Goal: Task Accomplishment & Management: Use online tool/utility

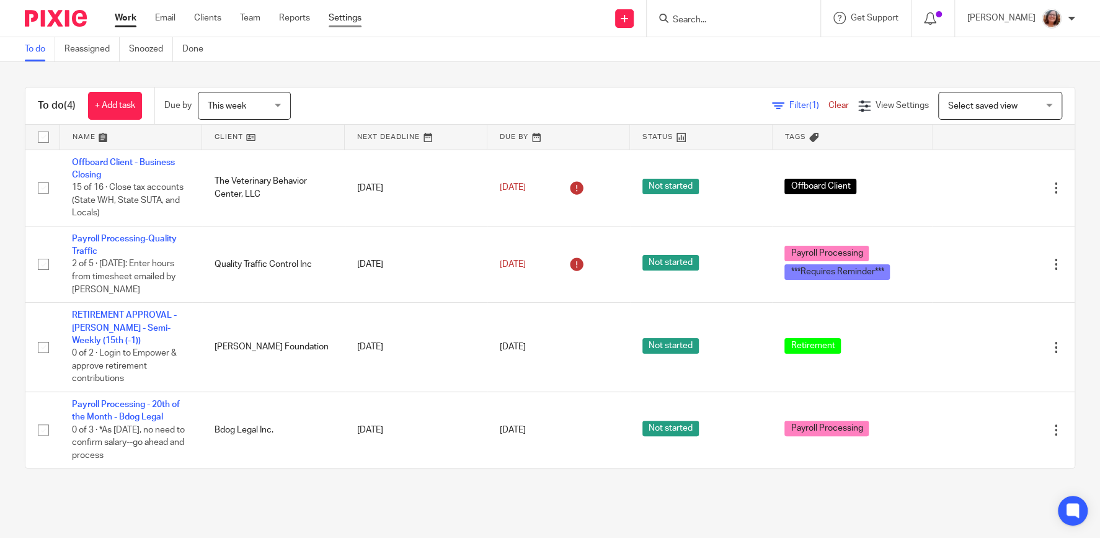
click at [345, 17] on link "Settings" at bounding box center [345, 18] width 33 height 12
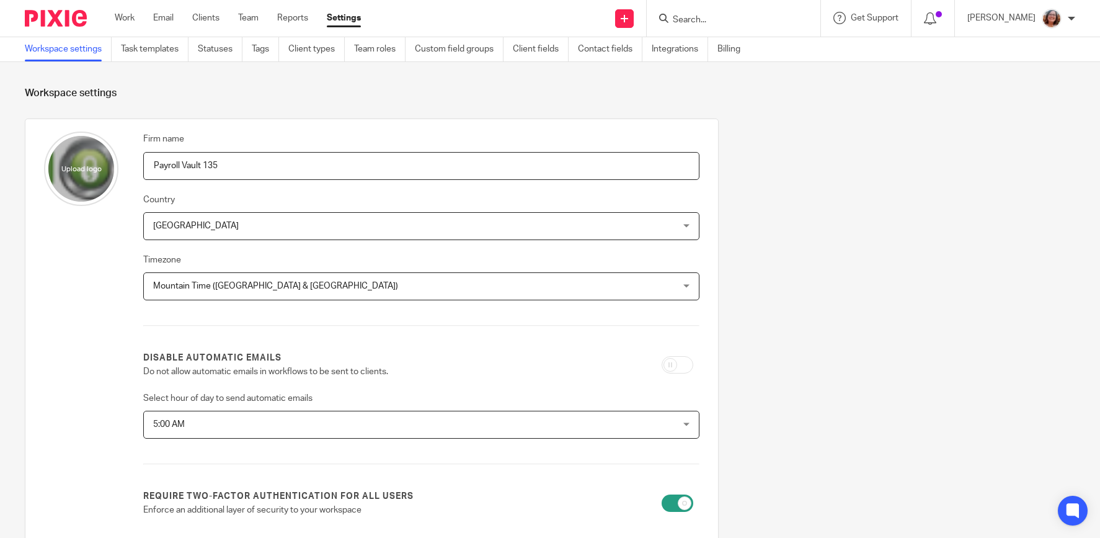
click at [150, 53] on link "Task templates" at bounding box center [155, 49] width 68 height 24
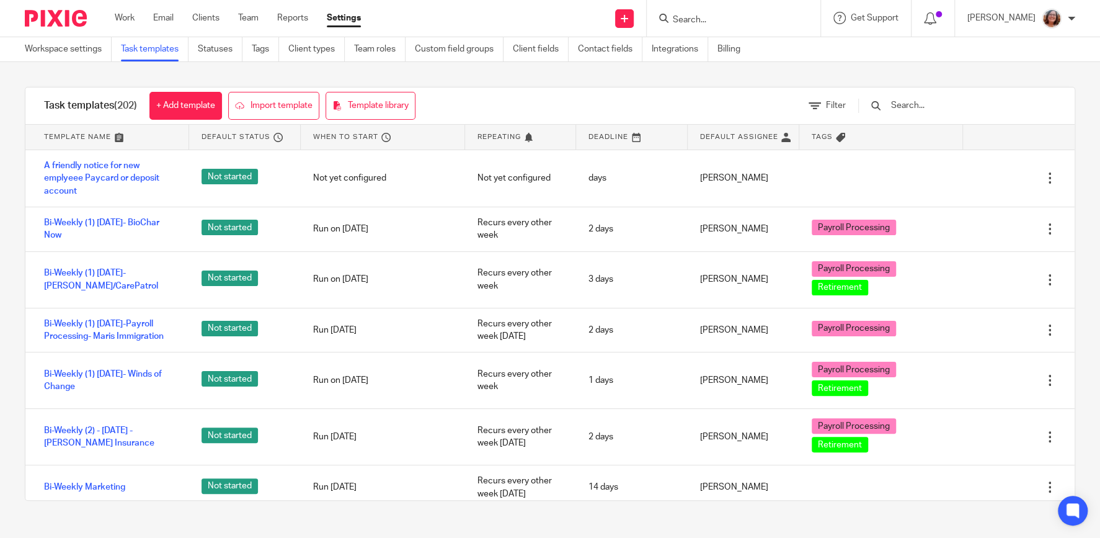
click at [934, 104] on input "text" at bounding box center [962, 106] width 144 height 14
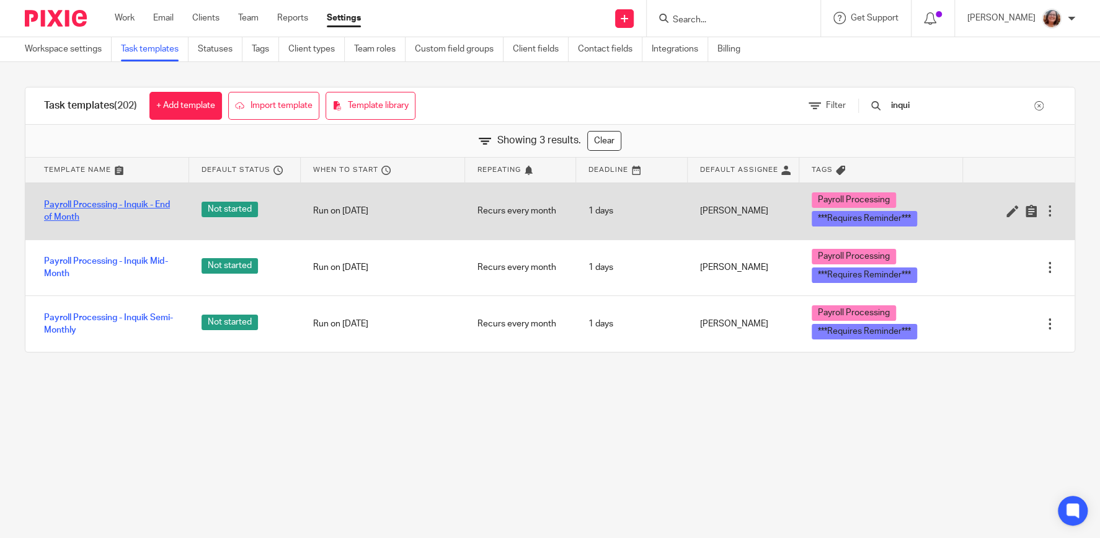
type input "inqui"
click at [153, 204] on link "Payroll Processing - Inquik - End of Month" at bounding box center [110, 210] width 133 height 25
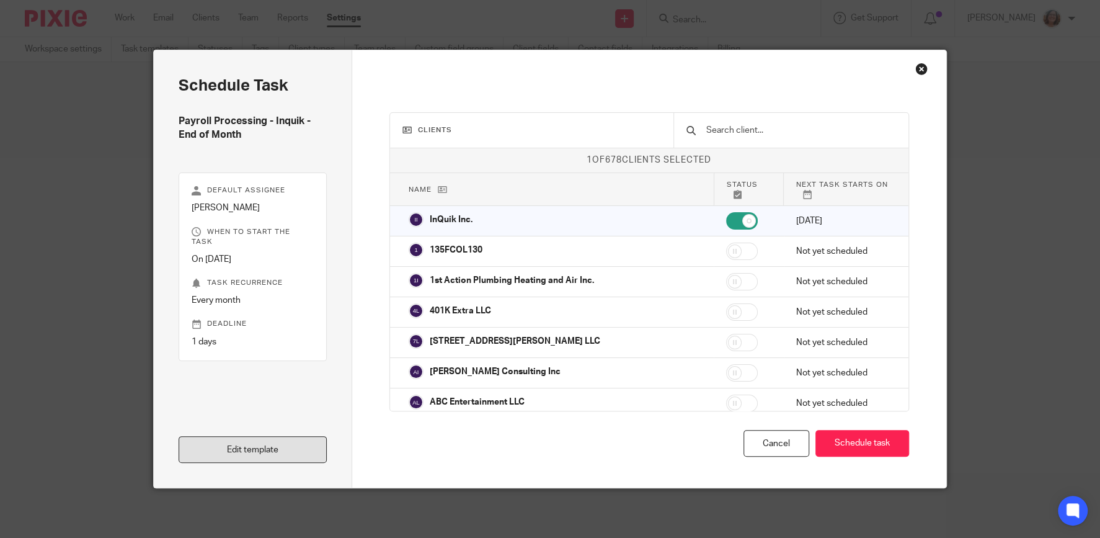
click at [265, 440] on link "Edit template" at bounding box center [253, 449] width 148 height 27
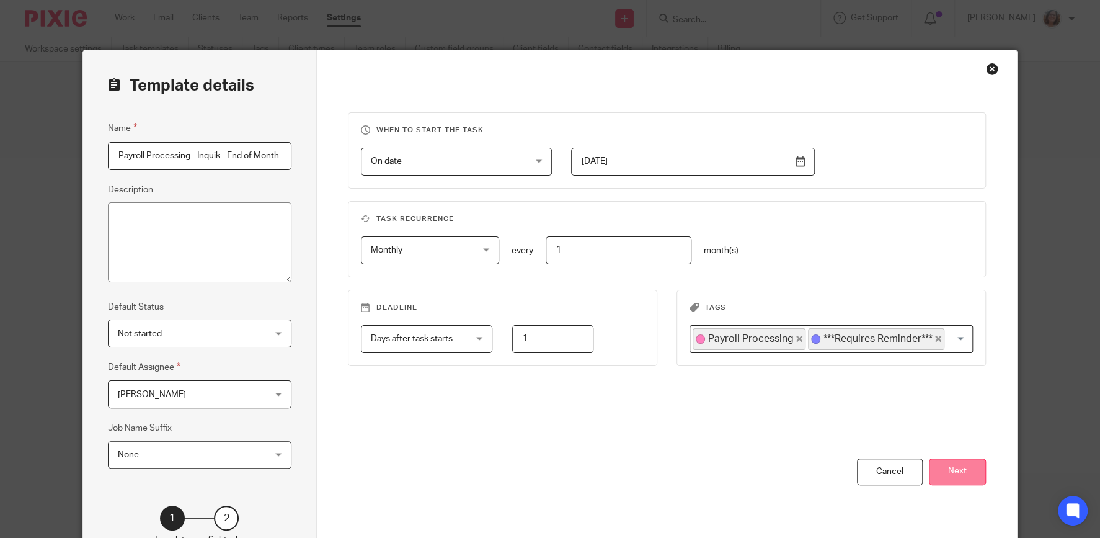
click at [977, 467] on button "Next" at bounding box center [957, 471] width 57 height 27
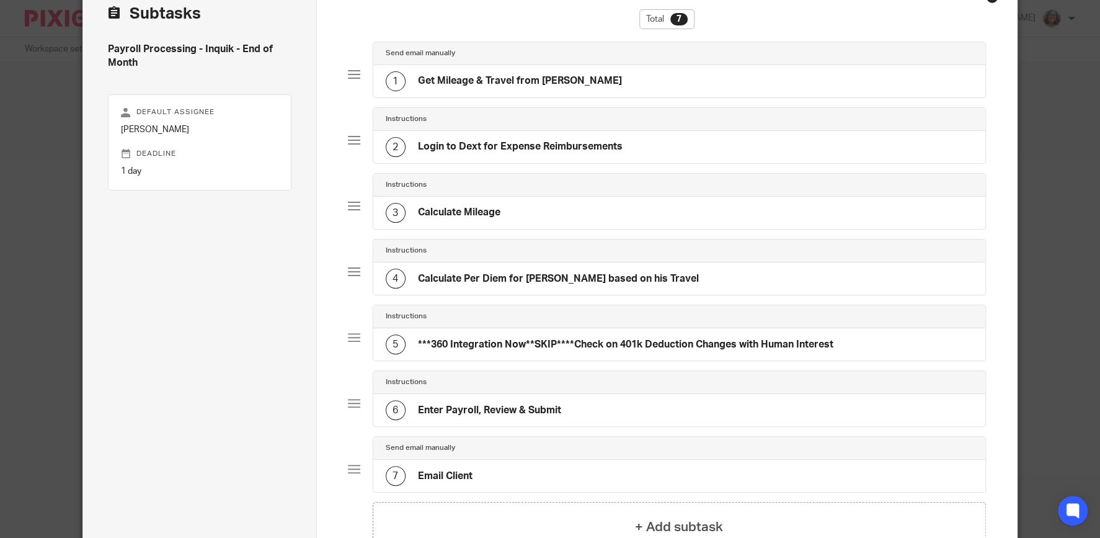
scroll to position [120, 0]
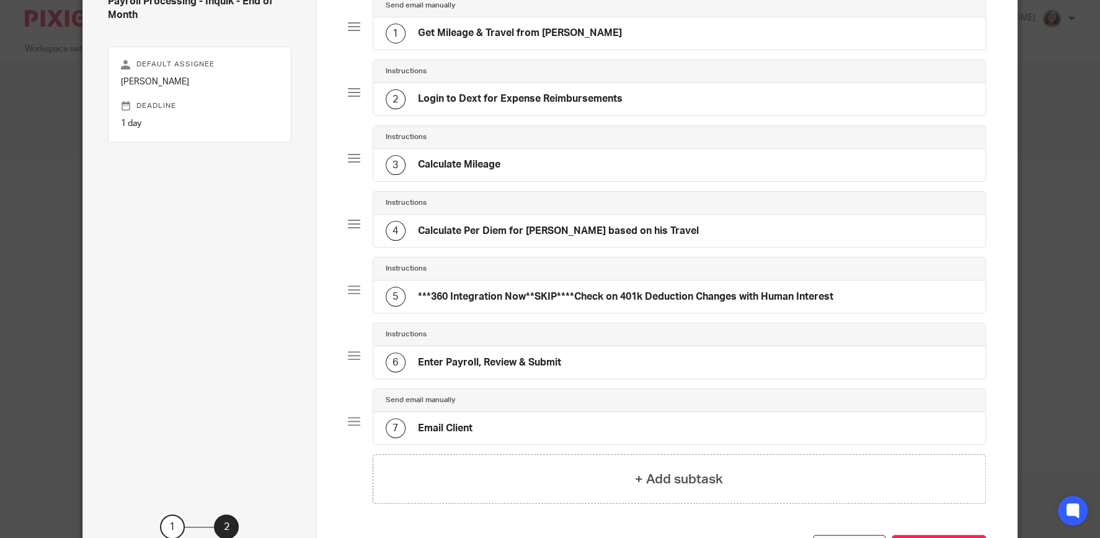
click at [478, 100] on h4 "Login to Dext for Expense Reimbursements" at bounding box center [520, 98] width 205 height 13
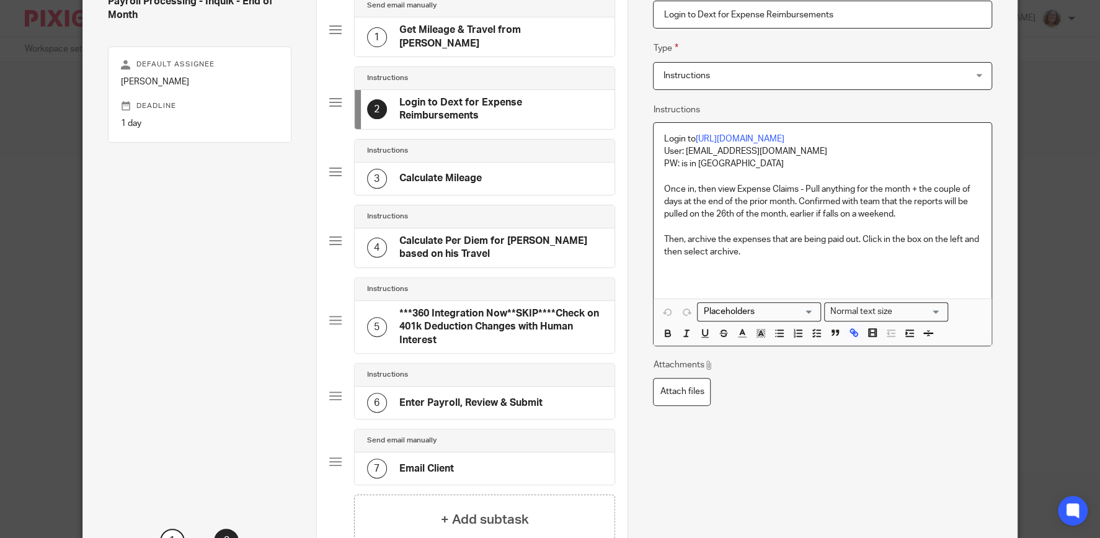
click at [763, 144] on p "Login to https://app.dext.com/sign/in" at bounding box center [823, 139] width 318 height 12
click at [766, 139] on link "https://app.dext.com/sign/in" at bounding box center [739, 139] width 89 height 9
click at [784, 138] on link "https://app.dext.com/sign/in" at bounding box center [739, 139] width 89 height 9
click at [850, 157] on p "User: payroll135@payrollvault.com" at bounding box center [823, 151] width 318 height 12
click at [775, 138] on link "https://app.dext.com/sign/in" at bounding box center [739, 139] width 89 height 9
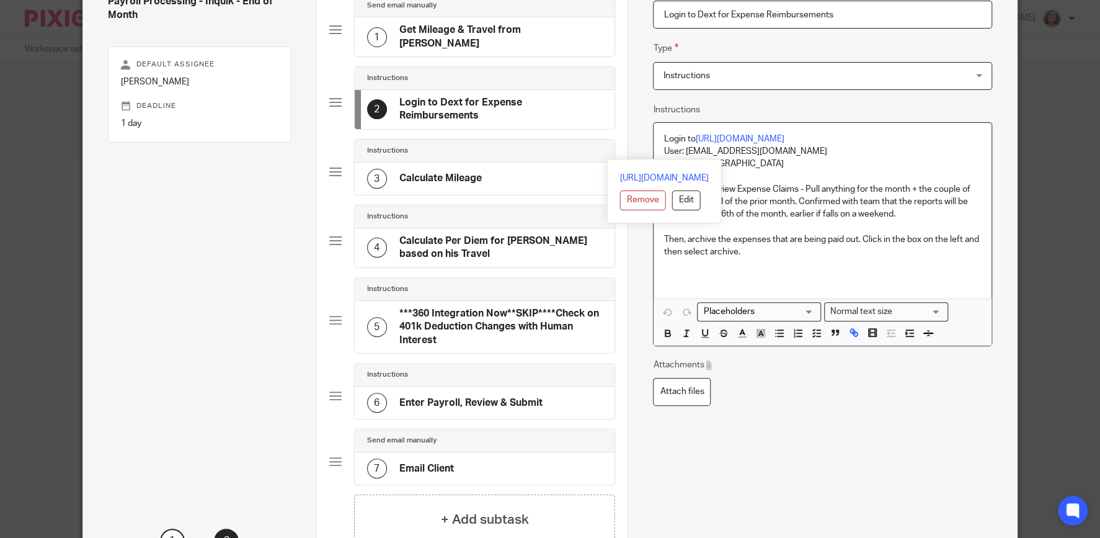
click at [862, 159] on p "PW: is in Dashlane" at bounding box center [823, 164] width 318 height 12
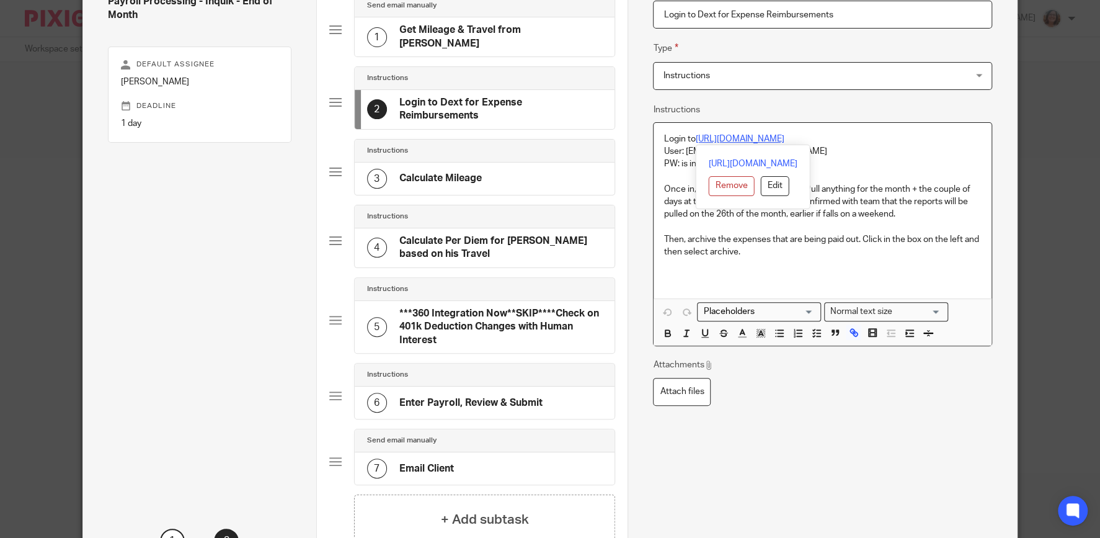
drag, startPoint x: 814, startPoint y: 138, endPoint x: 698, endPoint y: 139, distance: 116.6
click at [698, 139] on p "Login to https://app.dext.com/sign/in" at bounding box center [823, 139] width 318 height 12
copy link "https://app.dext.com/sign/in"
click at [874, 162] on p "PW: is in Dashlane" at bounding box center [823, 164] width 318 height 12
